Goal: Check status

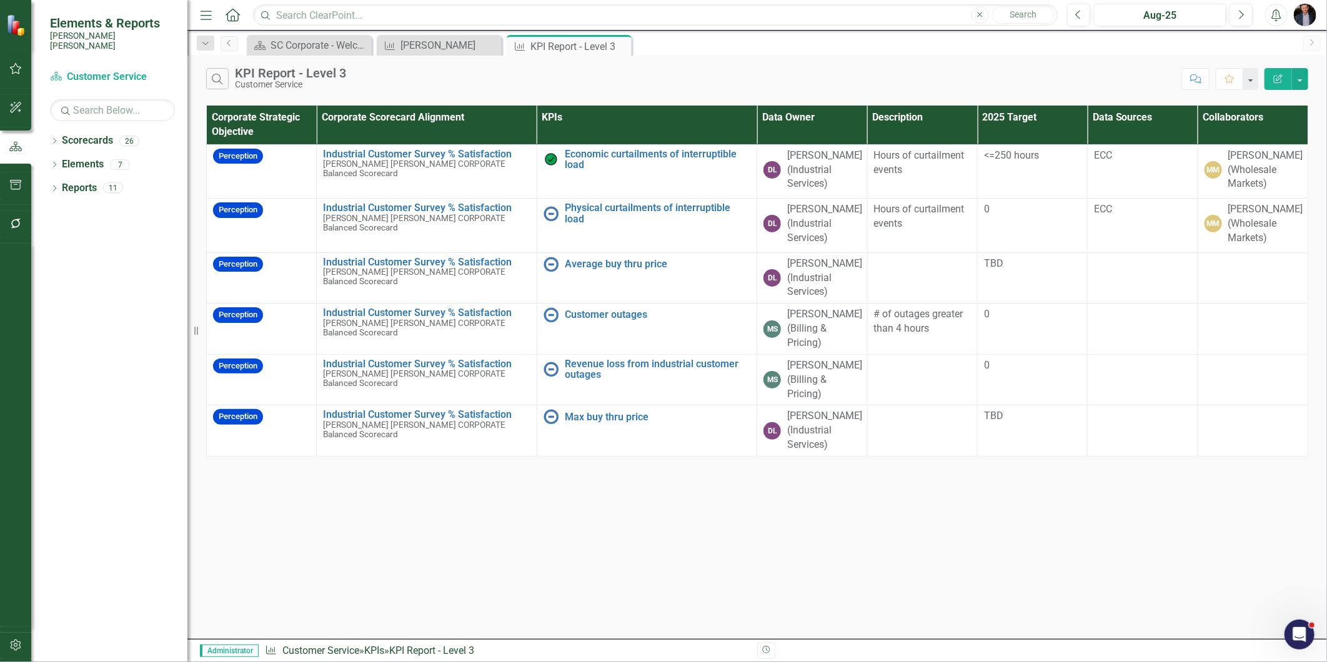
drag, startPoint x: 619, startPoint y: 47, endPoint x: 661, endPoint y: 61, distance: 44.1
click at [0, 0] on icon "Close" at bounding box center [0, 0] width 0 height 0
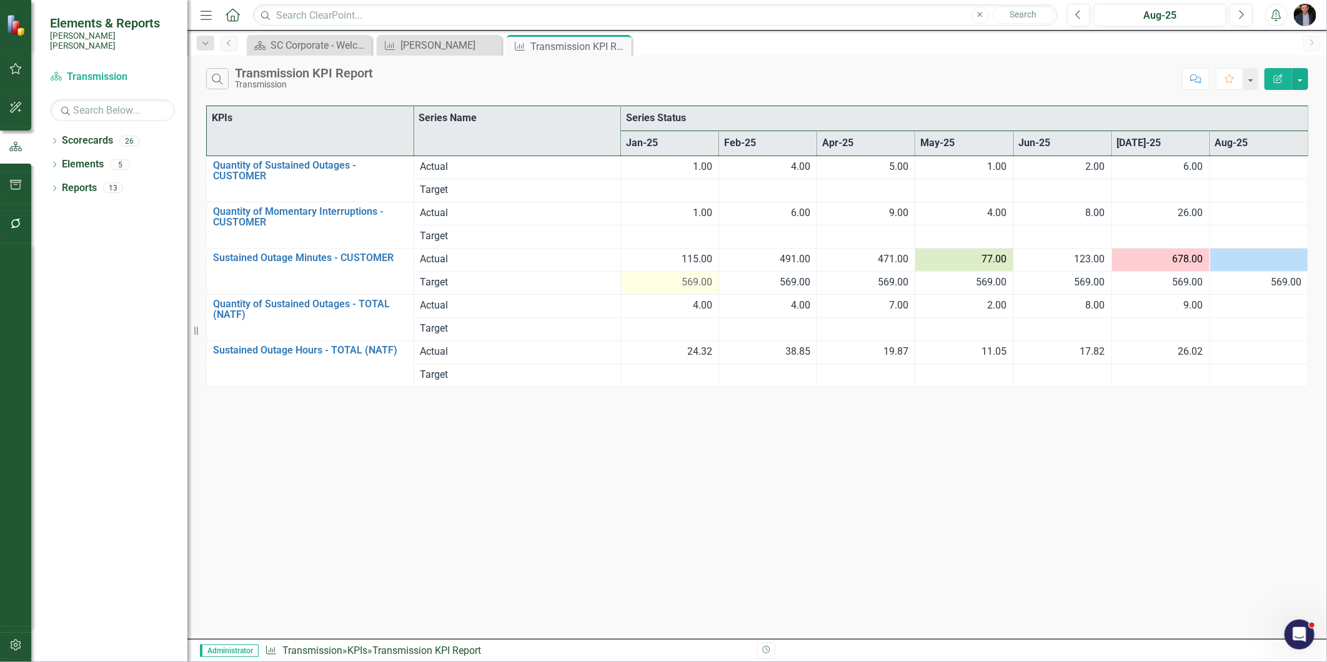
click at [675, 281] on div "569.00" at bounding box center [669, 283] width 85 height 14
click at [704, 289] on span "569.00" at bounding box center [697, 283] width 31 height 14
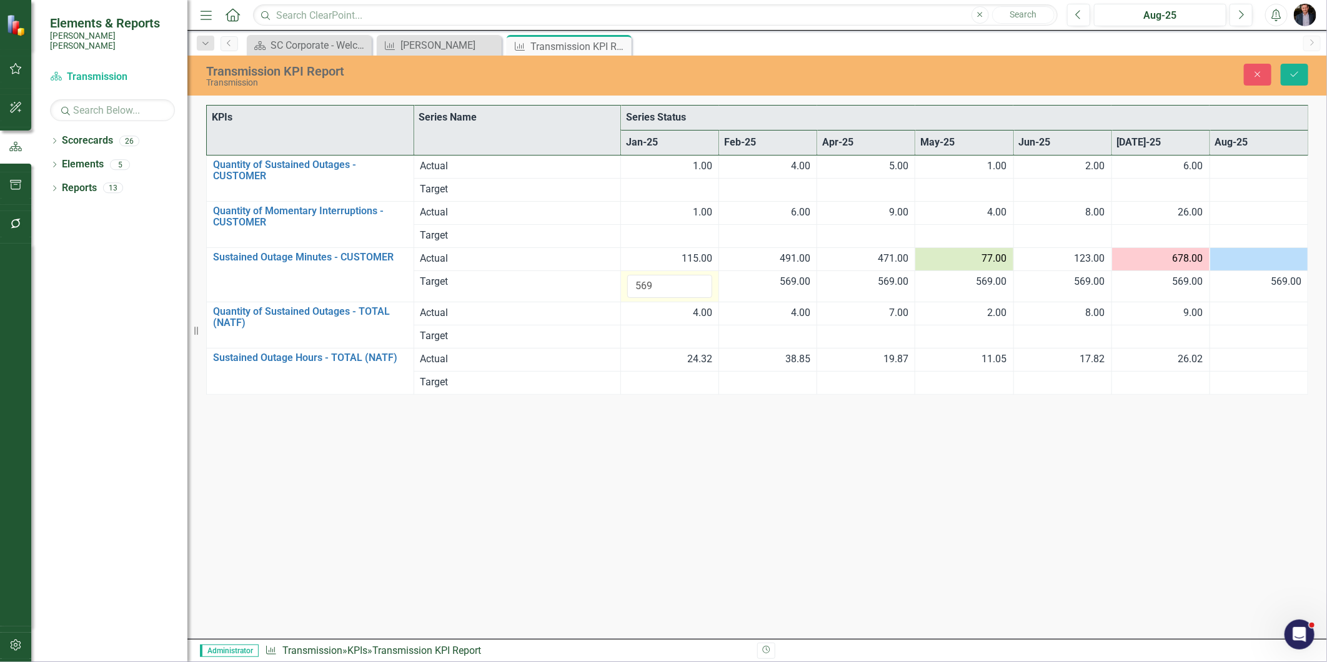
click at [767, 567] on div "Transmission KPI Report Transmission Close Save KPIs Series Name Series Status …" at bounding box center [757, 348] width 1140 height 584
click at [1263, 75] on icon "Close" at bounding box center [1257, 74] width 11 height 9
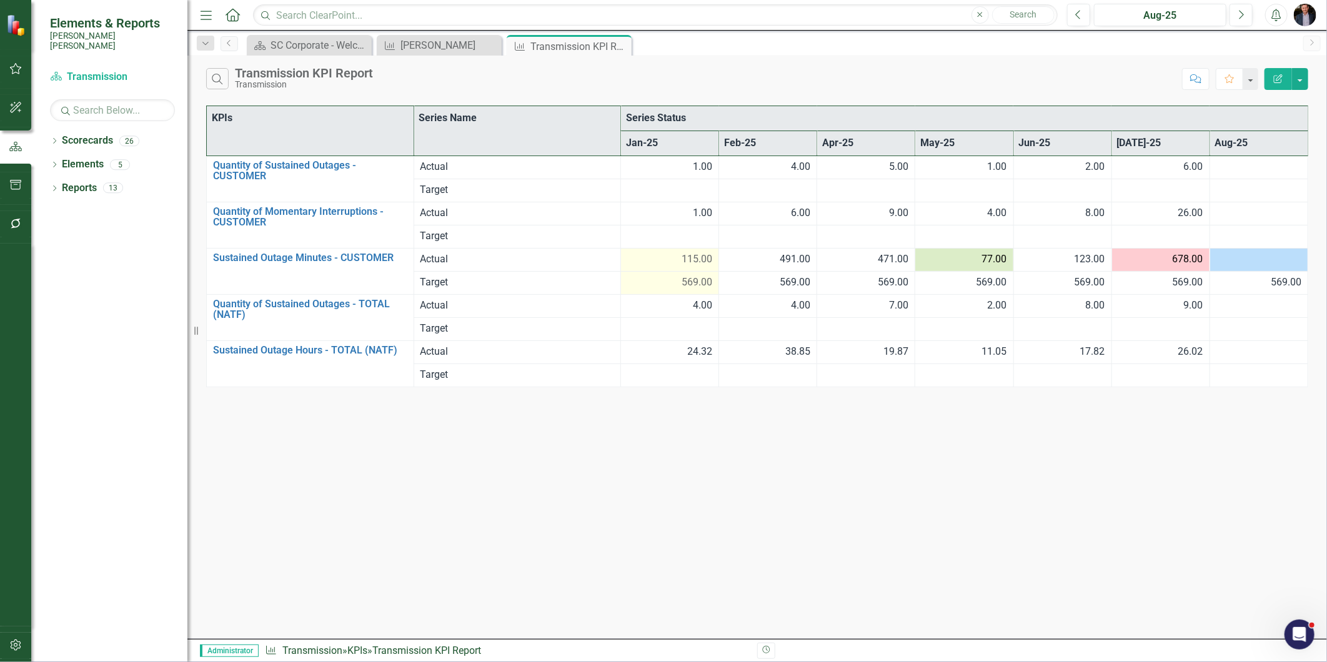
click at [674, 262] on div "115.00" at bounding box center [669, 259] width 85 height 14
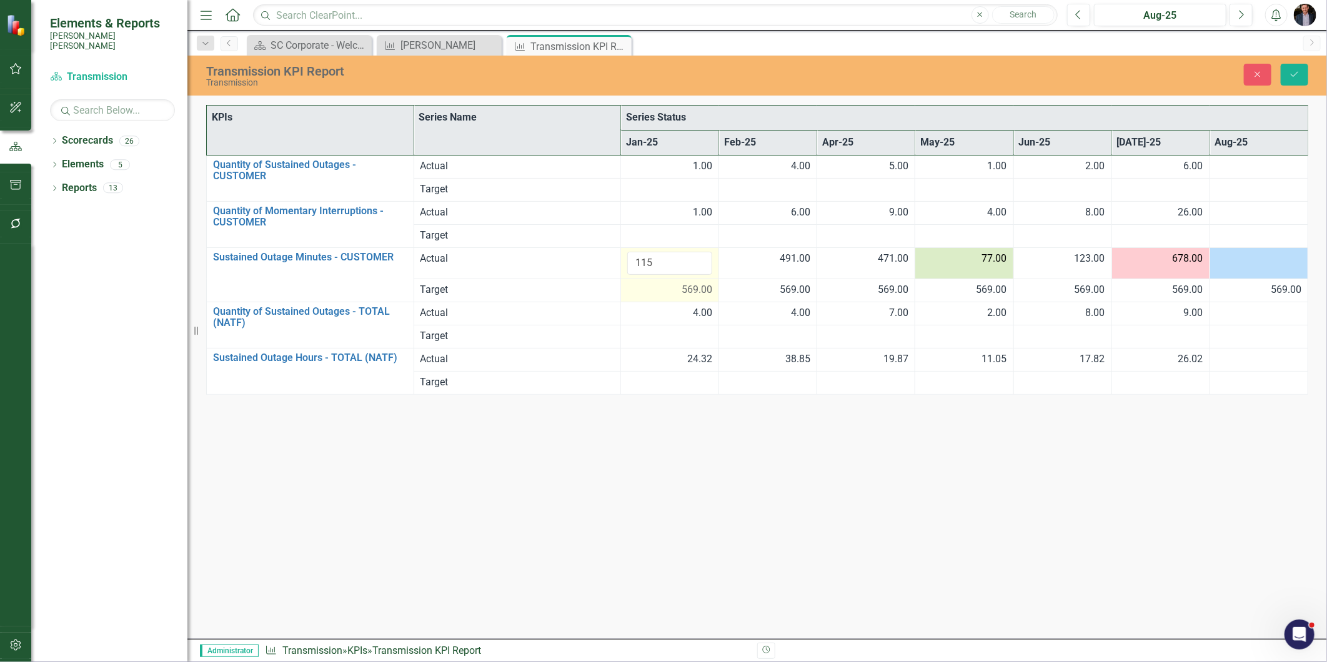
drag, startPoint x: 674, startPoint y: 262, endPoint x: 586, endPoint y: 453, distance: 209.7
click at [586, 453] on div "Transmission KPI Report Transmission Close Save KPIs Series Name Series Status …" at bounding box center [757, 348] width 1140 height 584
click at [1257, 77] on icon "Close" at bounding box center [1257, 74] width 11 height 9
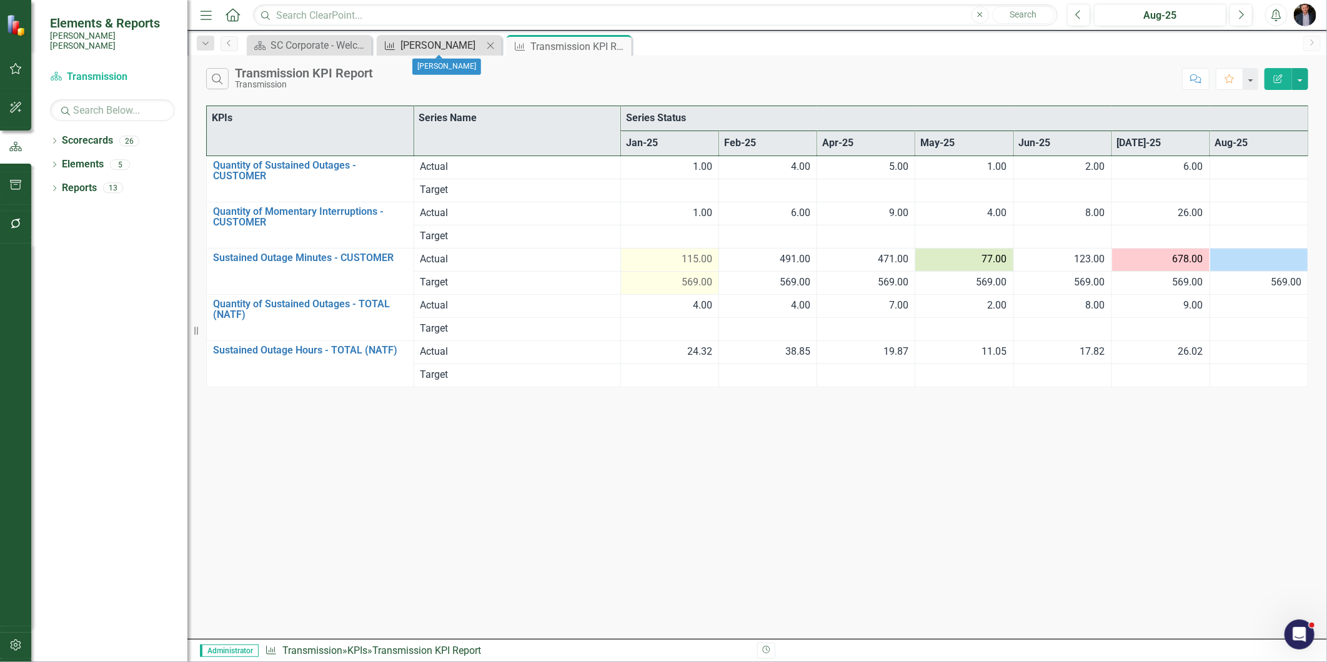
click at [421, 42] on div "[PERSON_NAME]" at bounding box center [442, 45] width 82 height 16
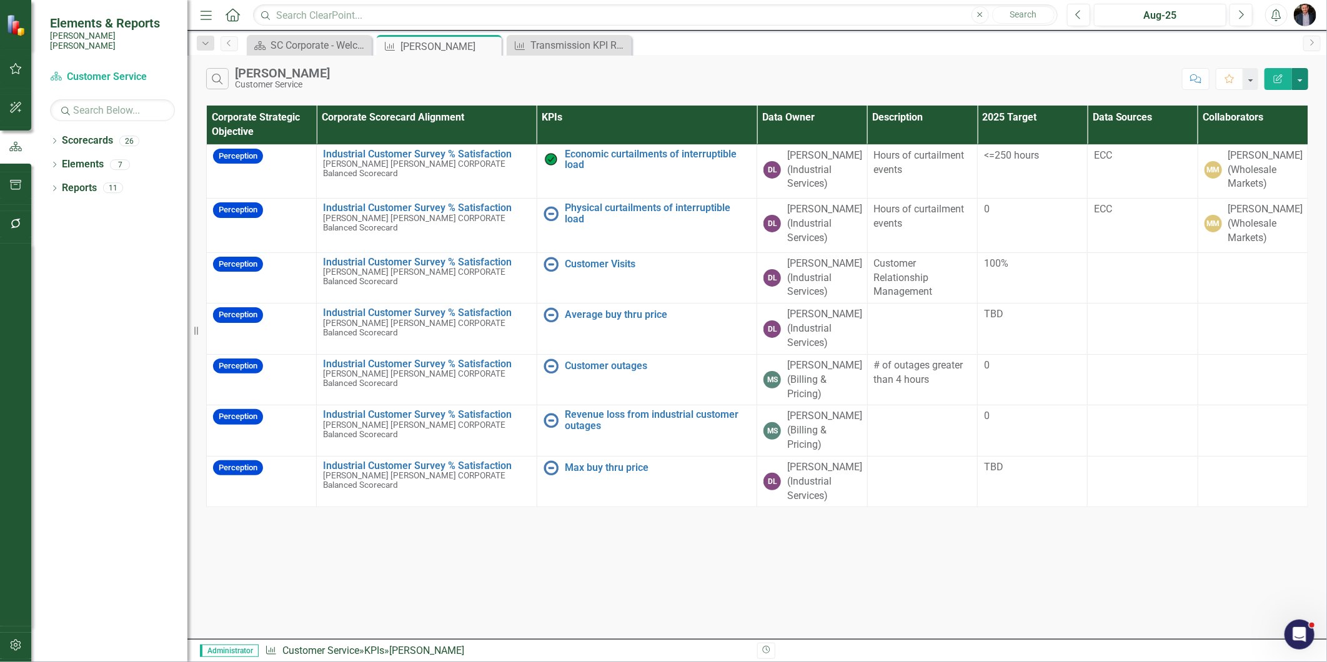
click at [1327, 149] on html "Elements & Reports Santee Cooper Scorecard Customer Service Search Dropdown Sco…" at bounding box center [663, 331] width 1327 height 662
